Goal: Task Accomplishment & Management: Complete application form

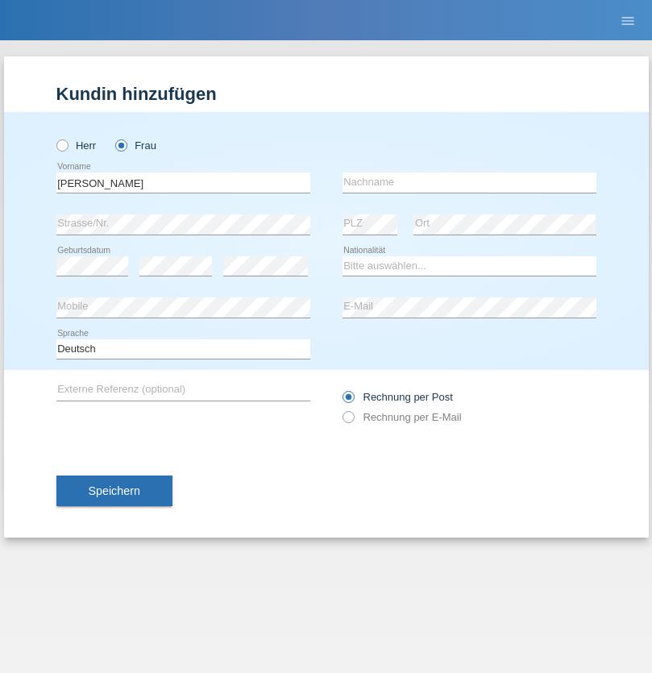
type input "[PERSON_NAME]"
click at [469, 182] on input "text" at bounding box center [470, 183] width 254 height 20
type input "KATA"
select select "CH"
select select "en"
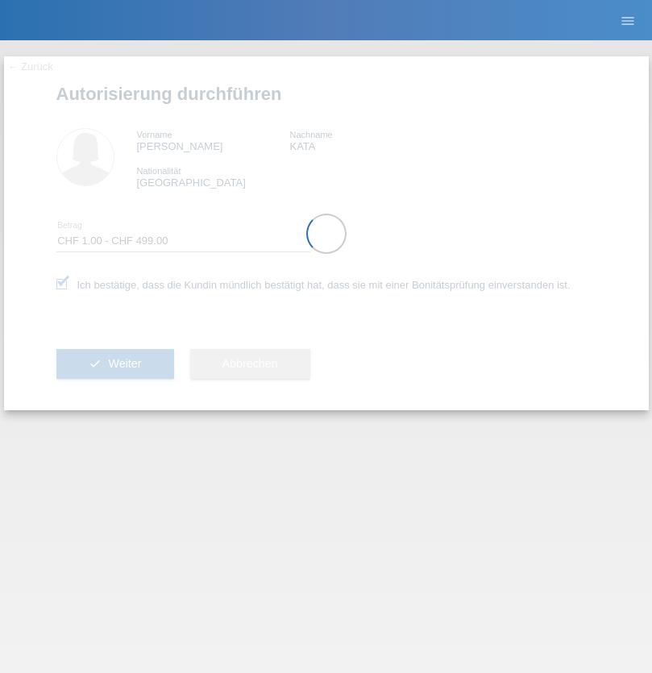
select select "1"
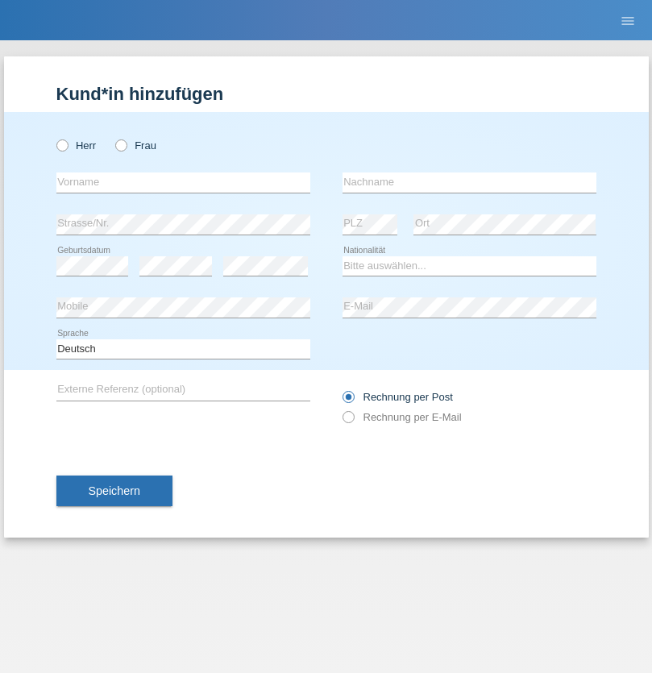
radio input "true"
click at [183, 182] on input "text" at bounding box center [183, 183] width 254 height 20
type input "Manuela"
click at [469, 182] on input "text" at bounding box center [470, 183] width 254 height 20
type input "Kessler"
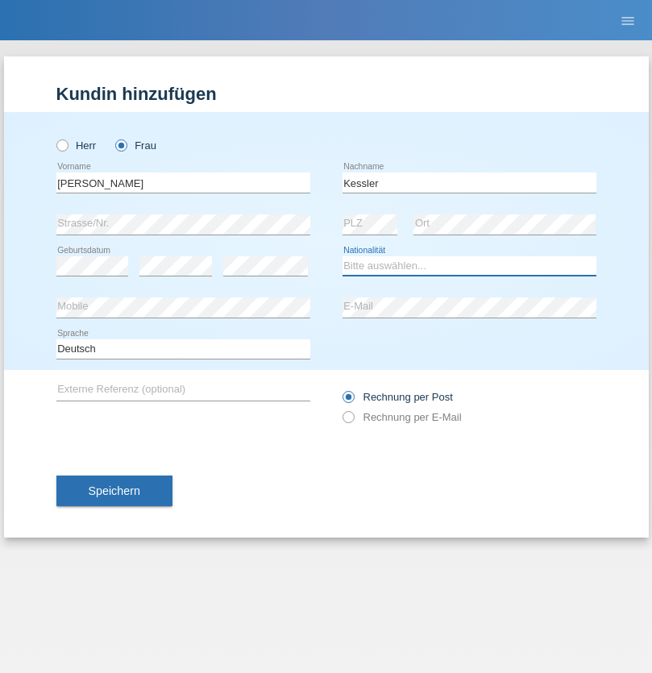
select select "CH"
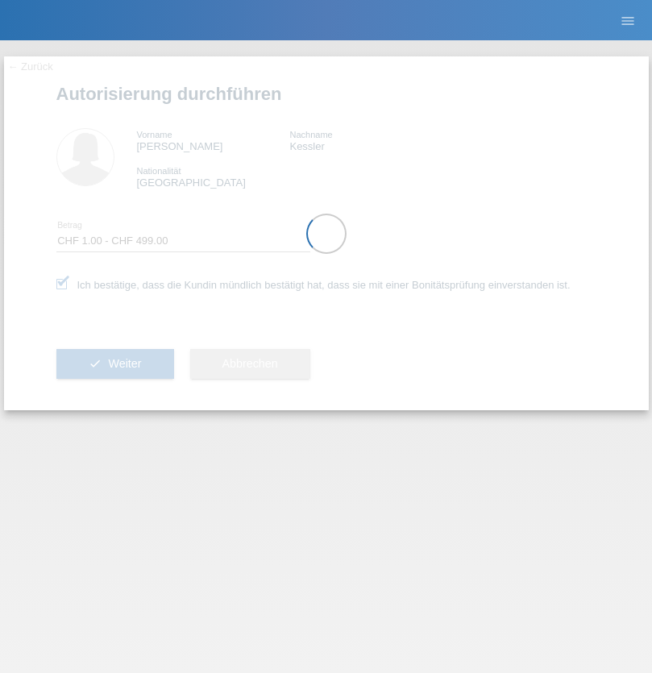
select select "1"
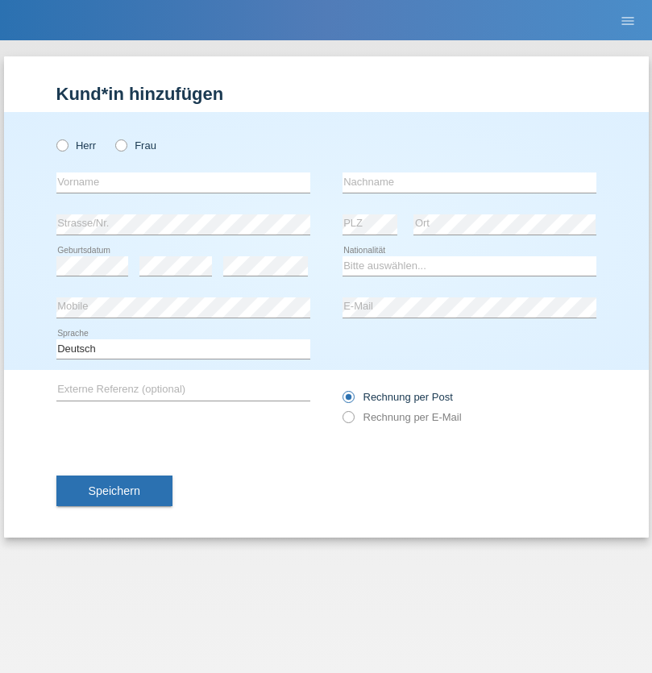
radio input "true"
click at [183, 182] on input "text" at bounding box center [183, 183] width 254 height 20
type input "[PERSON_NAME]"
click at [469, 182] on input "text" at bounding box center [470, 183] width 254 height 20
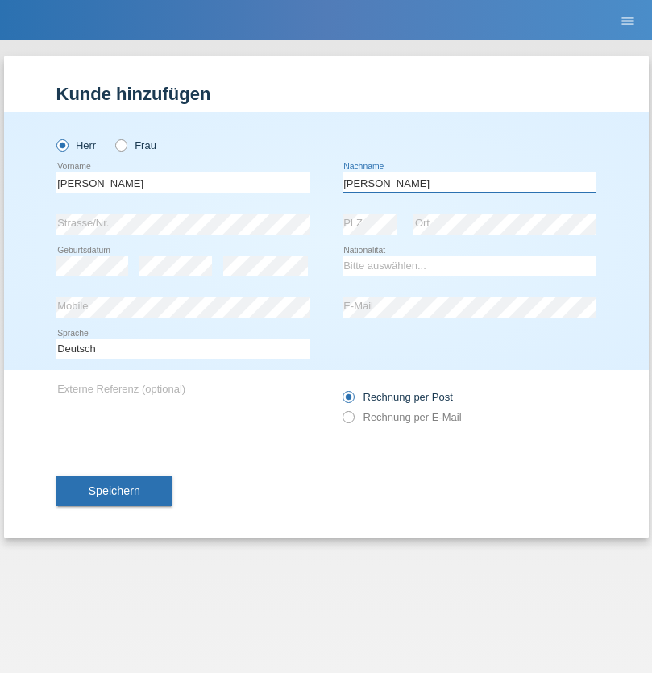
type input "[PERSON_NAME]"
select select "DE"
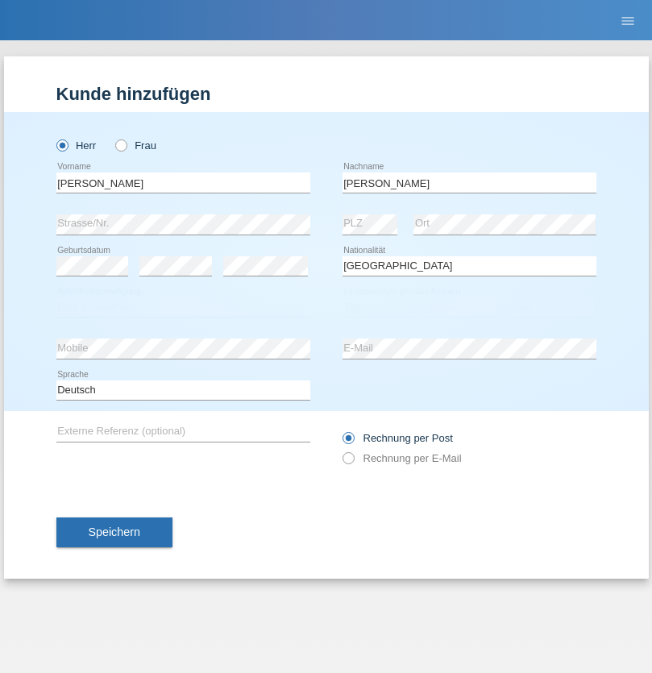
select select "C"
select select "26"
select select "05"
select select "2021"
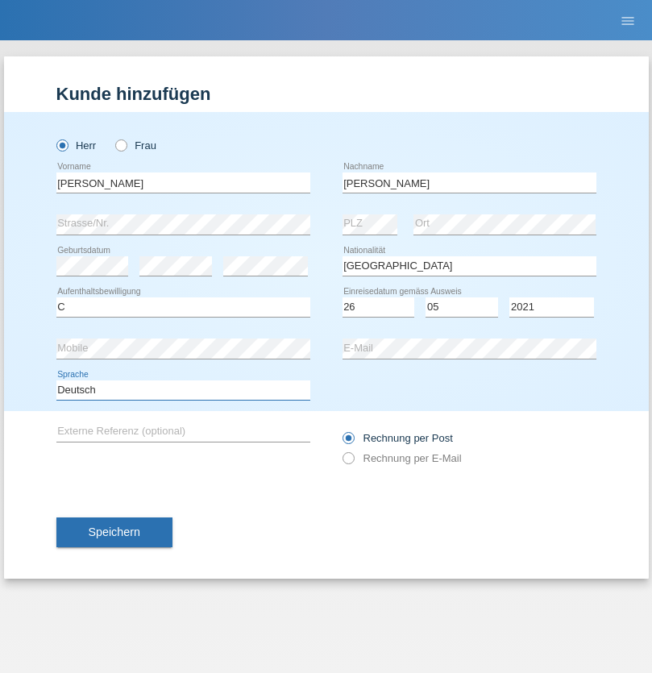
select select "en"
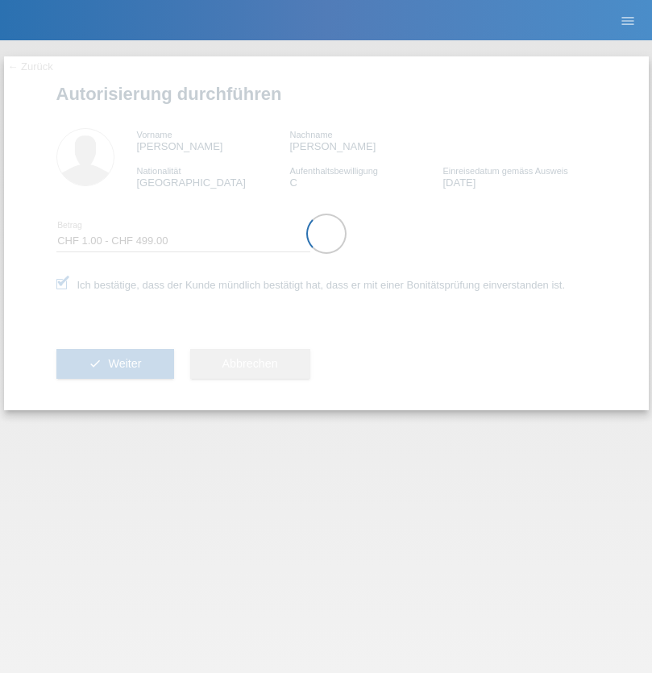
select select "1"
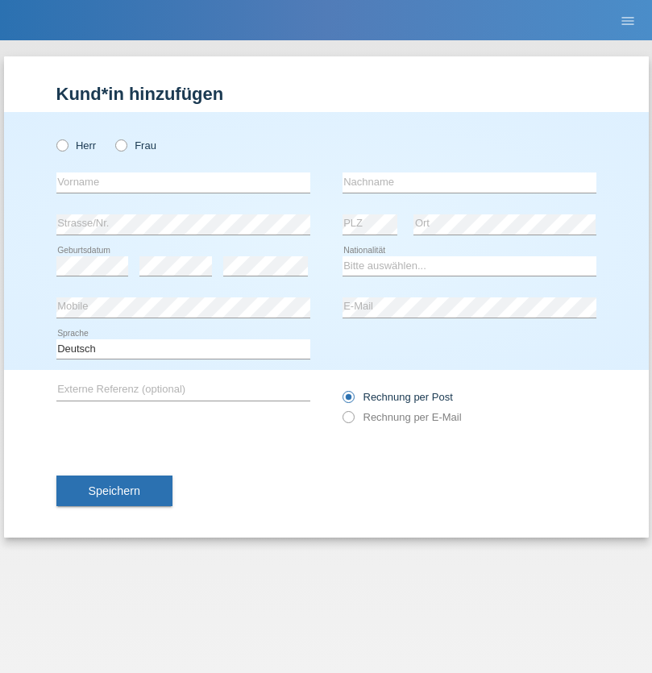
radio input "true"
click at [183, 182] on input "text" at bounding box center [183, 183] width 254 height 20
type input "Alessio"
click at [469, 182] on input "text" at bounding box center [470, 183] width 254 height 20
type input "Boss"
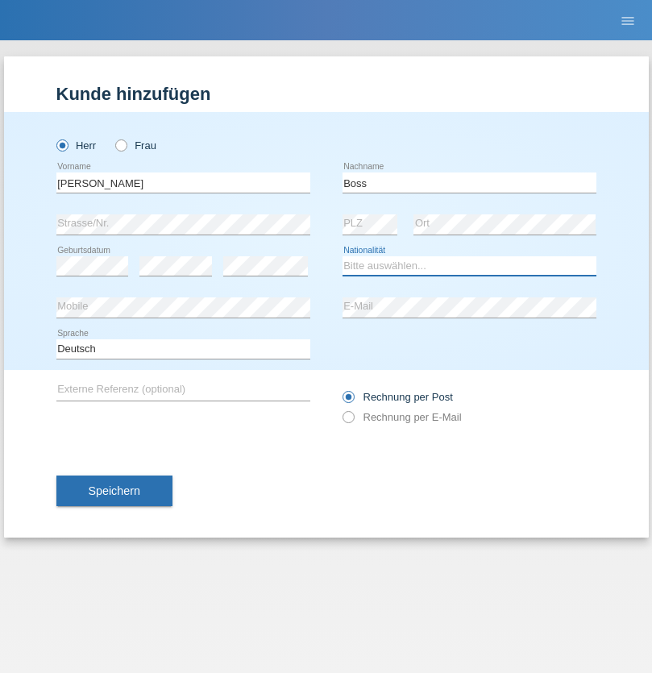
select select "CH"
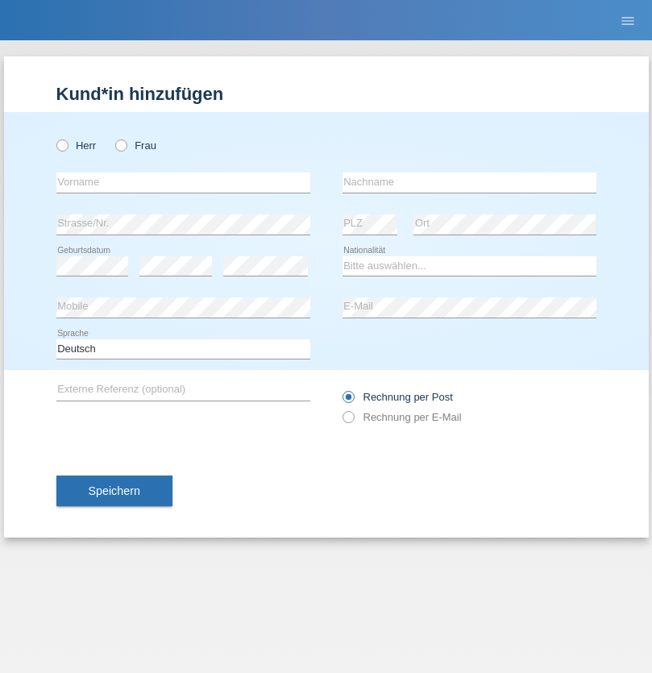
radio input "true"
click at [183, 182] on input "text" at bounding box center [183, 183] width 254 height 20
type input "firat"
click at [469, 182] on input "text" at bounding box center [470, 183] width 254 height 20
type input "kara"
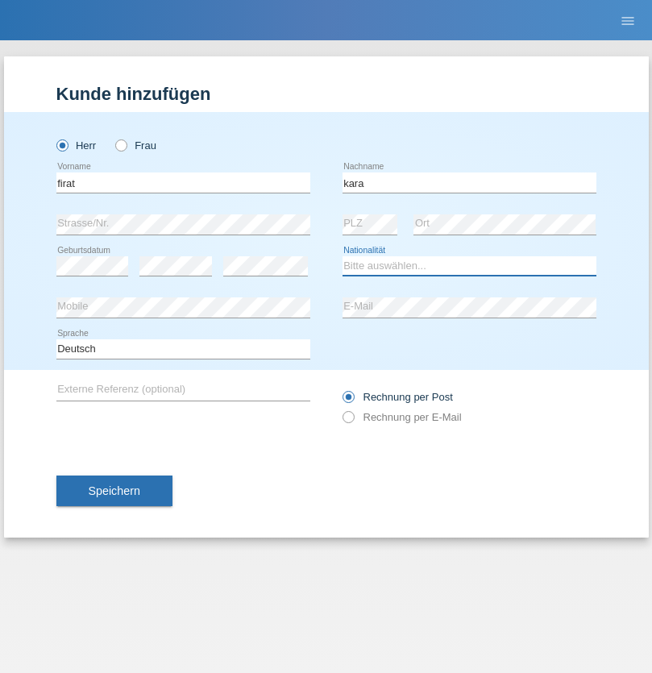
select select "CH"
radio input "true"
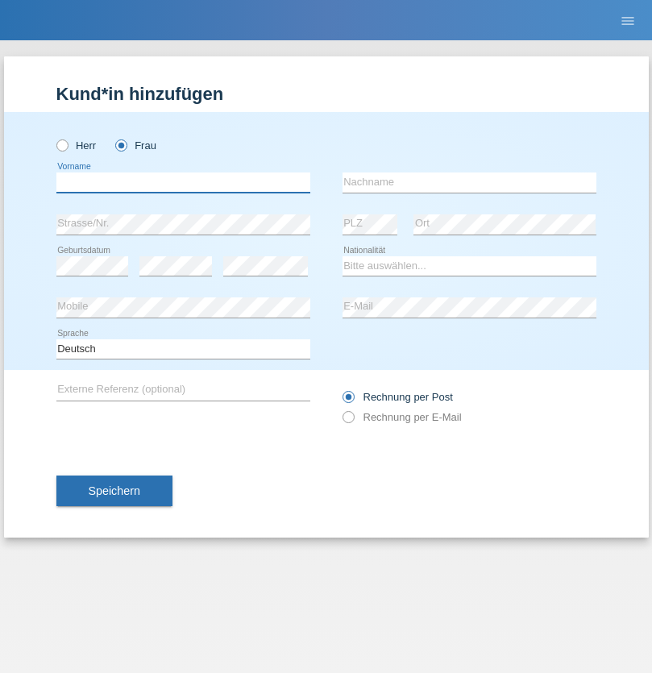
click at [183, 182] on input "text" at bounding box center [183, 183] width 254 height 20
type input "[PERSON_NAME]"
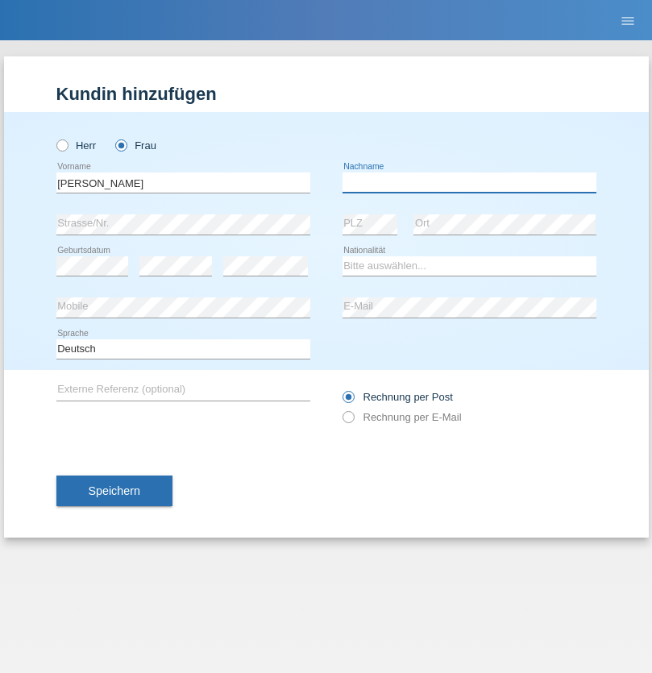
click at [469, 182] on input "text" at bounding box center [470, 183] width 254 height 20
type input "[PERSON_NAME]"
select select "PT"
select select "C"
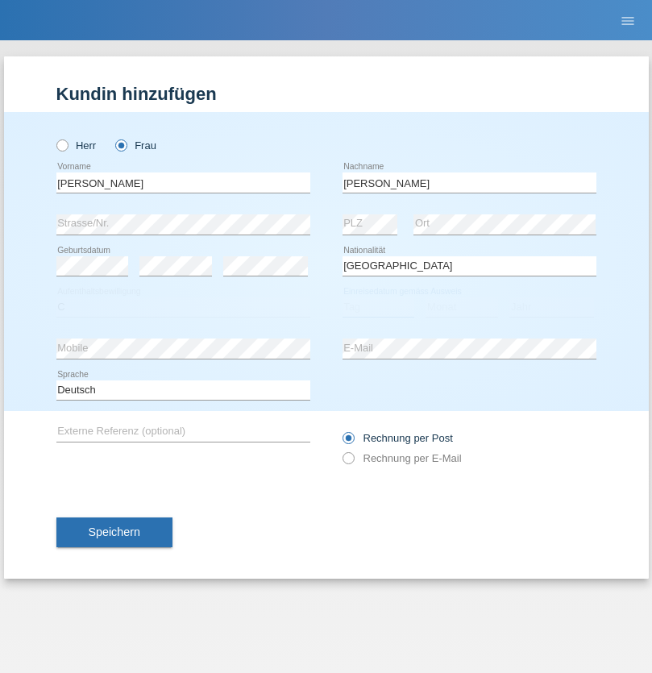
select select "05"
select select "12"
select select "2000"
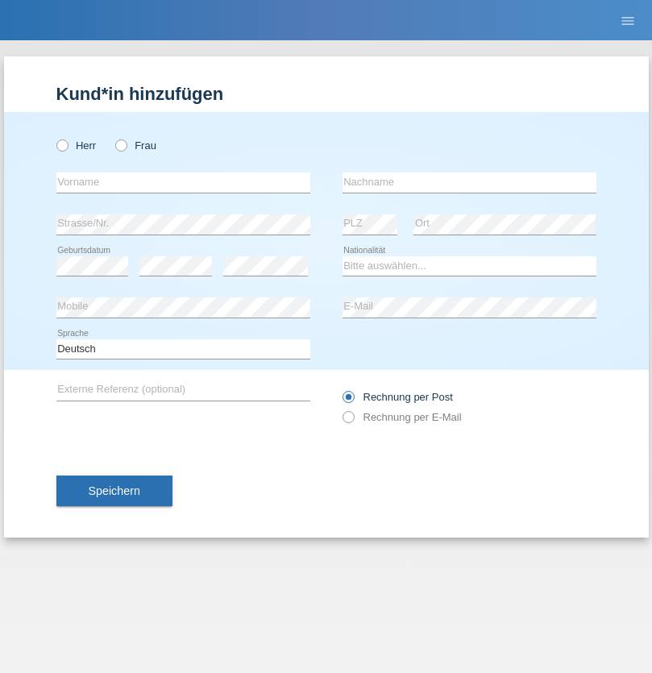
radio input "true"
click at [183, 182] on input "text" at bounding box center [183, 183] width 254 height 20
type input "Anett"
click at [469, 182] on input "text" at bounding box center [470, 183] width 254 height 20
type input "Tanner"
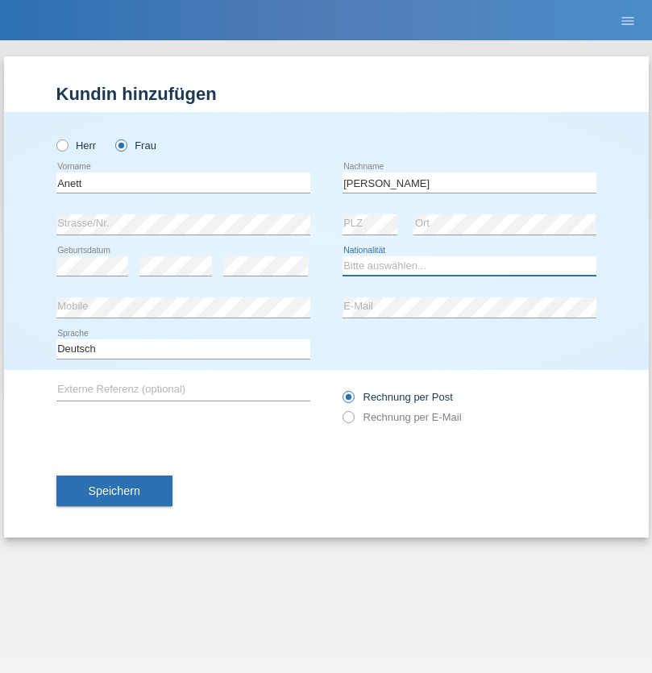
select select "HU"
select select "C"
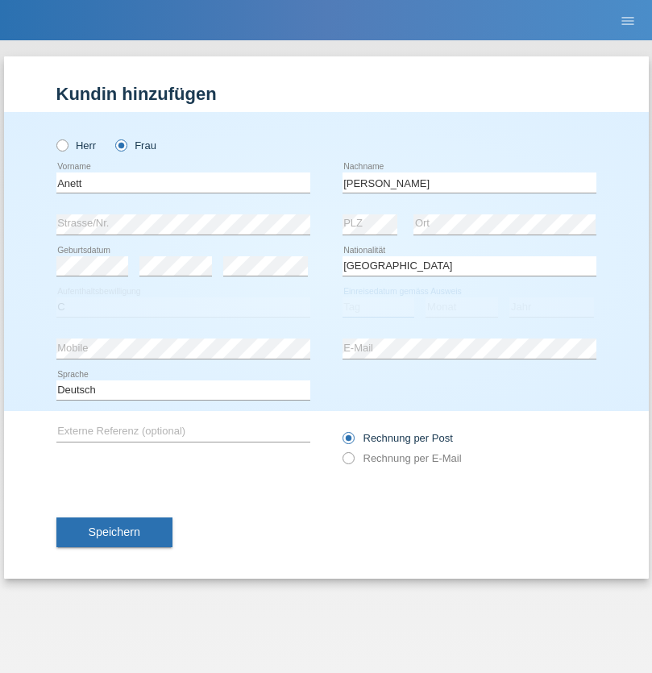
select select "04"
select select "09"
select select "2021"
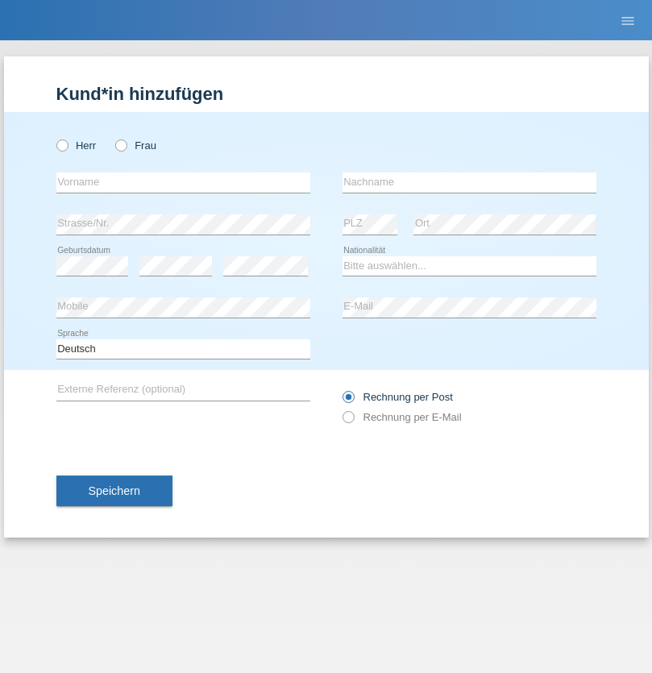
radio input "true"
click at [183, 182] on input "text" at bounding box center [183, 183] width 254 height 20
type input "Tanja"
click at [469, 182] on input "text" at bounding box center [470, 183] width 254 height 20
type input "Hirsiger"
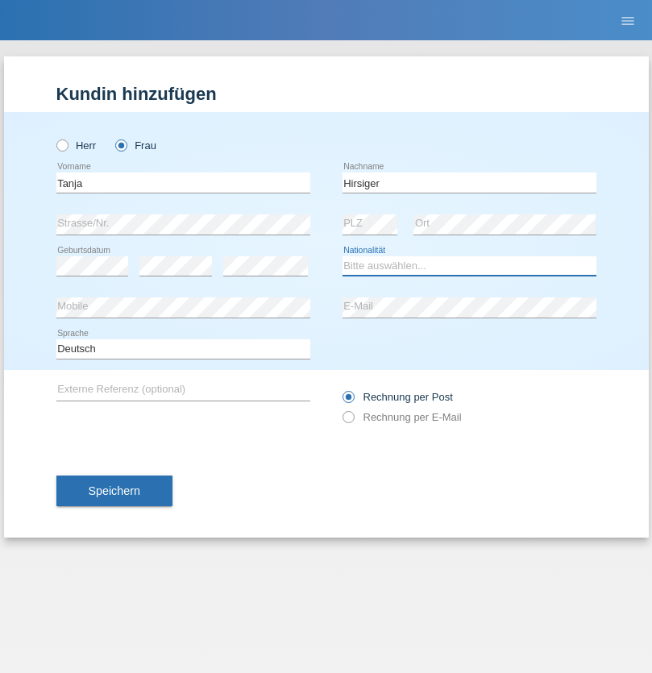
select select "CH"
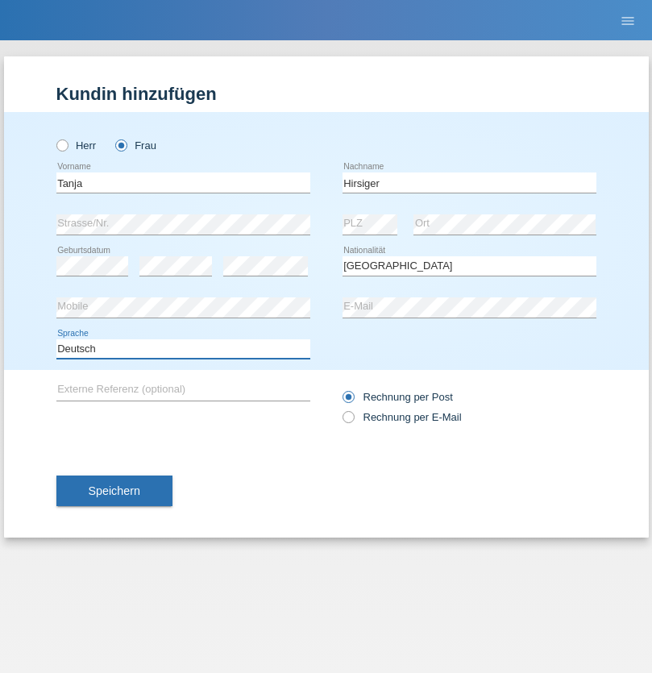
select select "en"
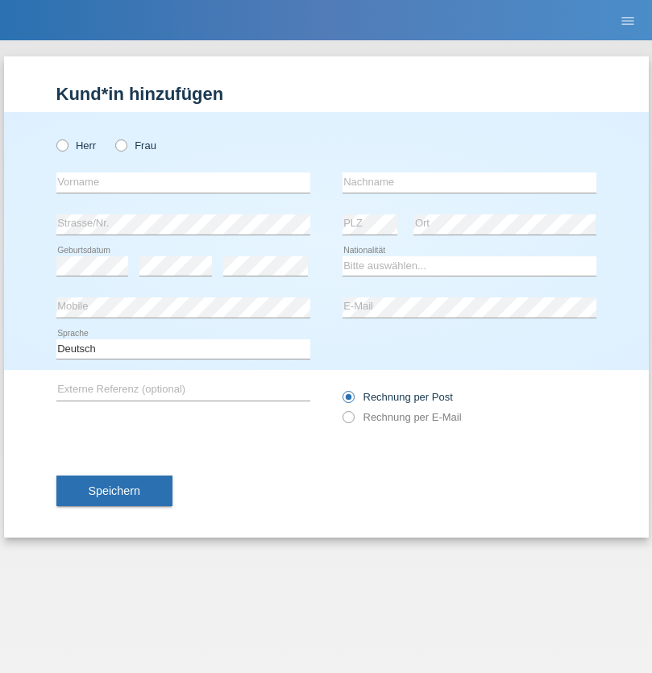
radio input "true"
click at [183, 182] on input "text" at bounding box center [183, 183] width 254 height 20
type input "Ketty"
click at [469, 182] on input "text" at bounding box center [470, 183] width 254 height 20
type input "Kalupnath"
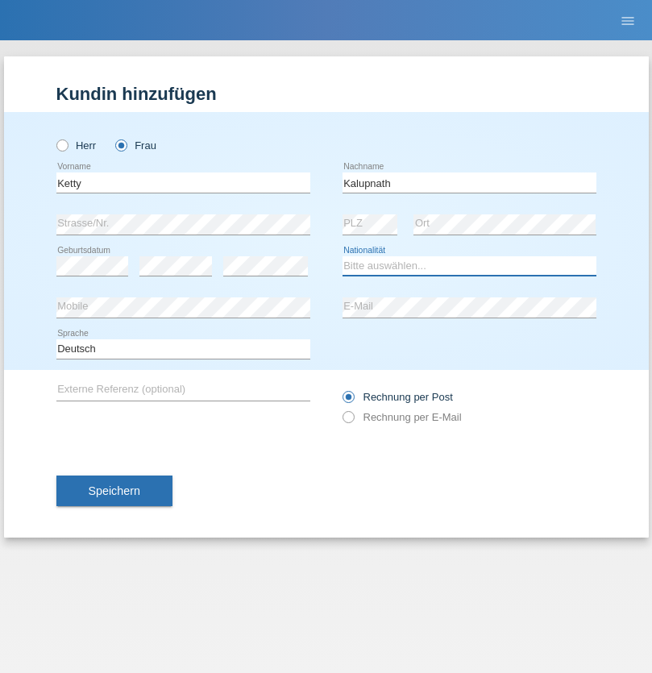
select select "CH"
